Goal: Find contact information: Find contact information

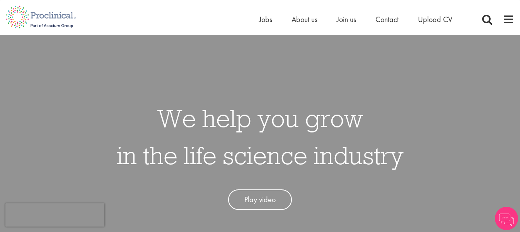
click at [305, 19] on span "About us" at bounding box center [305, 19] width 26 height 10
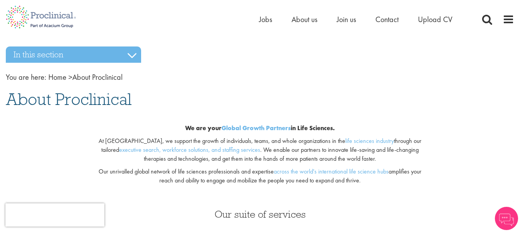
click at [125, 102] on span "About Proclinical" at bounding box center [69, 99] width 126 height 21
copy span "Proclinical"
click at [386, 15] on span "Contact" at bounding box center [386, 19] width 23 height 10
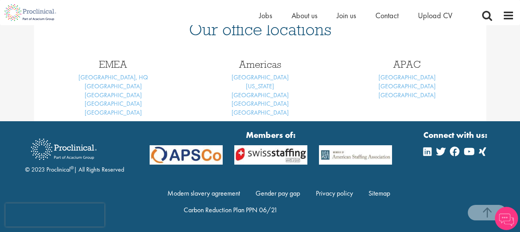
scroll to position [348, 0]
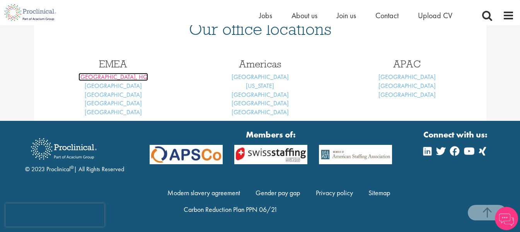
click at [114, 78] on link "[GEOGRAPHIC_DATA], HQ" at bounding box center [113, 77] width 70 height 8
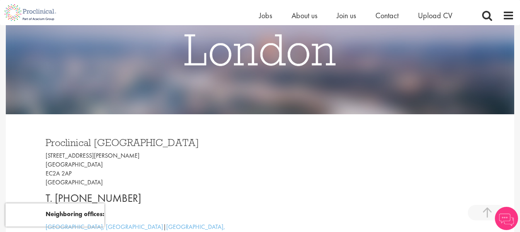
scroll to position [193, 0]
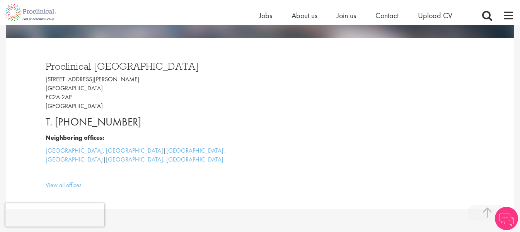
drag, startPoint x: 112, startPoint y: 117, endPoint x: 56, endPoint y: 119, distance: 55.7
click at [56, 119] on p "T. [PHONE_NUMBER]" at bounding box center [150, 121] width 209 height 15
copy p "[PHONE_NUMBER]"
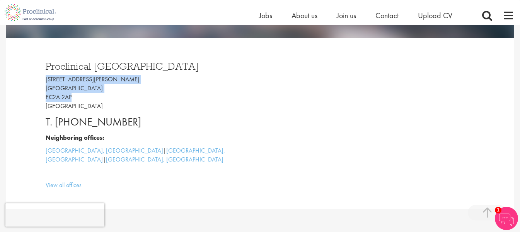
drag, startPoint x: 76, startPoint y: 97, endPoint x: 46, endPoint y: 82, distance: 33.5
click at [46, 82] on p "[STREET_ADDRESS][PERSON_NAME]" at bounding box center [150, 92] width 209 height 35
copy p "[STREET_ADDRESS][PERSON_NAME]"
